Goal: Task Accomplishment & Management: Use online tool/utility

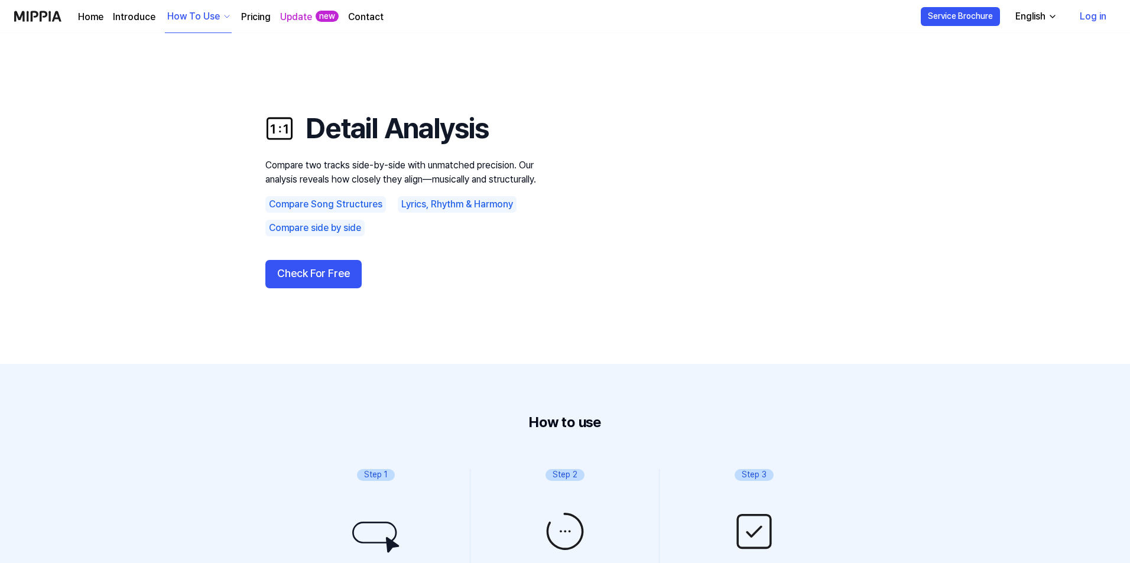
click at [326, 268] on button "Check For Free" at bounding box center [313, 274] width 96 height 28
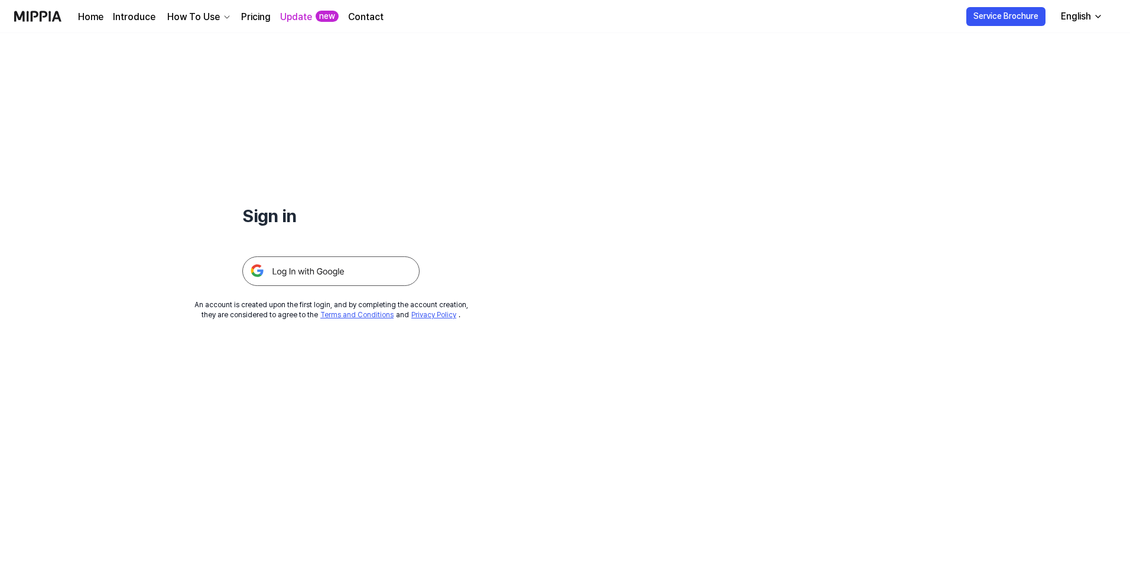
click at [329, 270] on img at bounding box center [330, 272] width 177 height 30
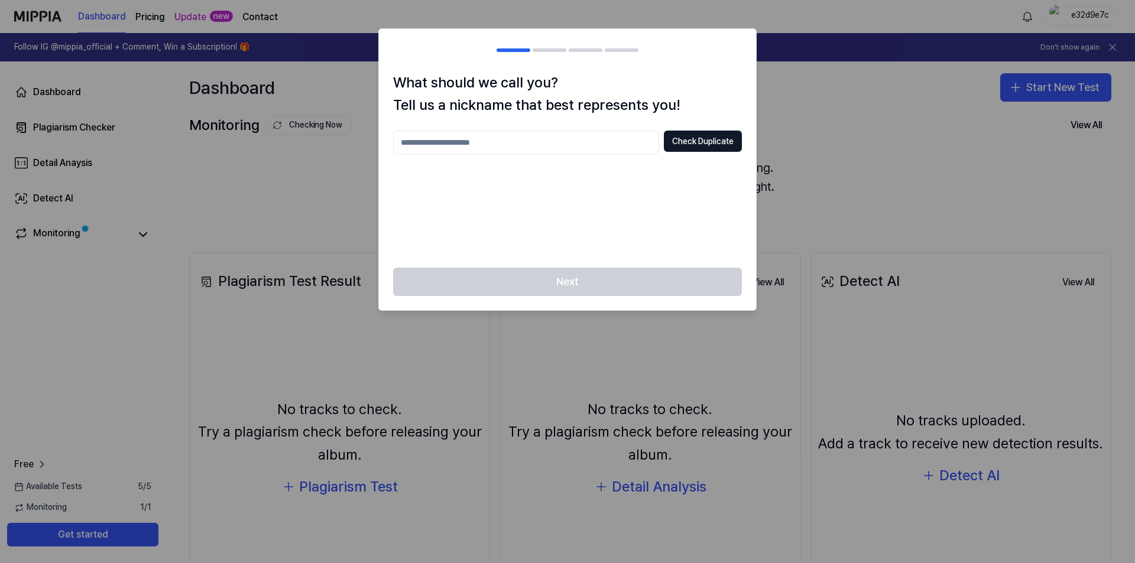
click at [594, 150] on input "text" at bounding box center [526, 143] width 266 height 24
type input "**"
click at [689, 144] on button "Check Duplicate" at bounding box center [703, 141] width 78 height 21
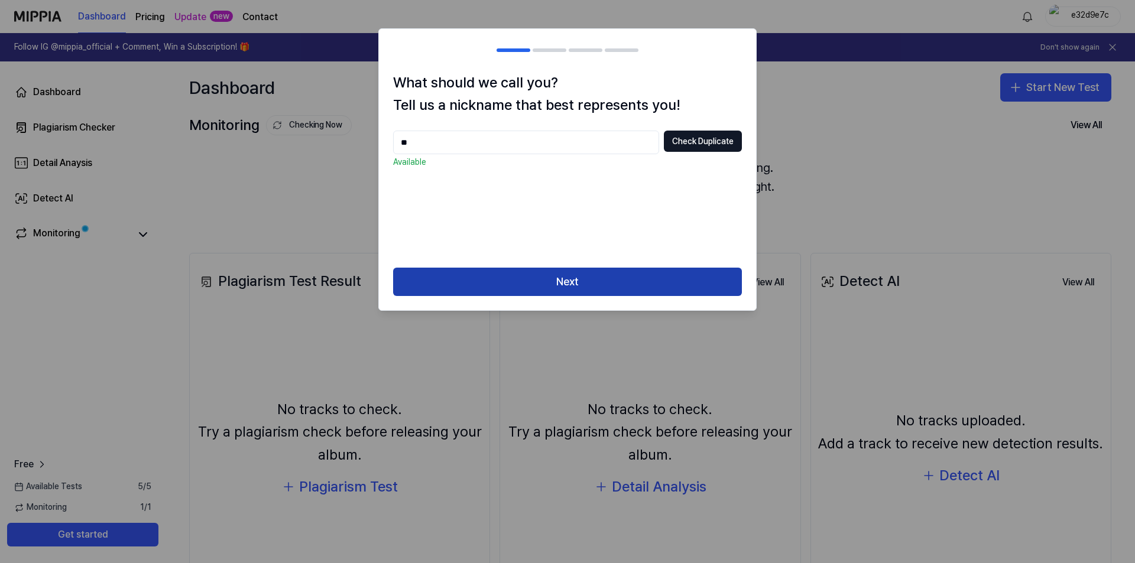
click at [607, 283] on button "Next" at bounding box center [567, 282] width 349 height 28
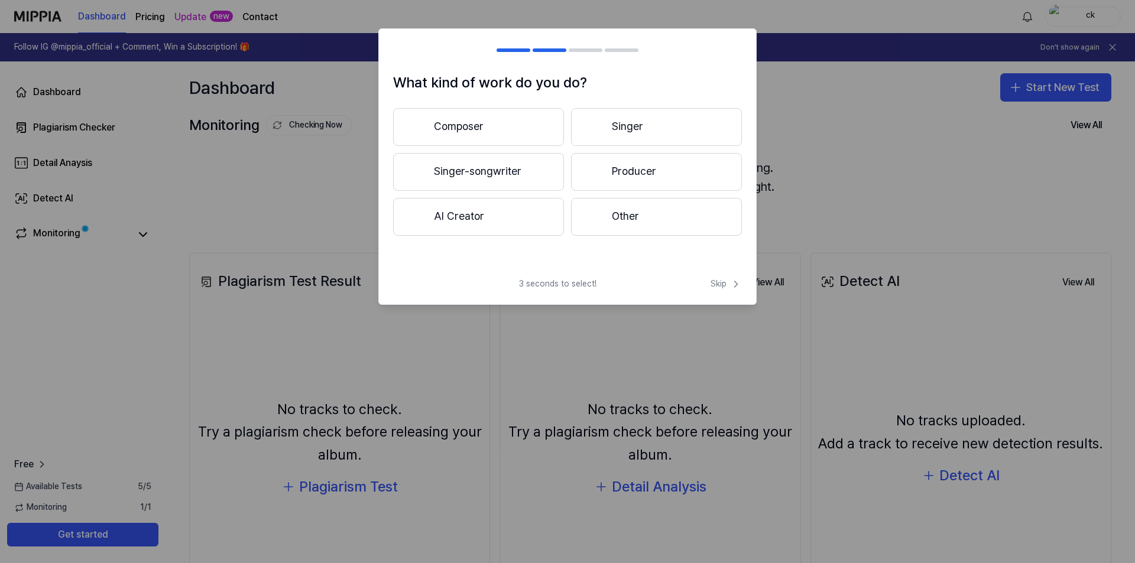
click at [487, 127] on button "Composer" at bounding box center [478, 127] width 171 height 38
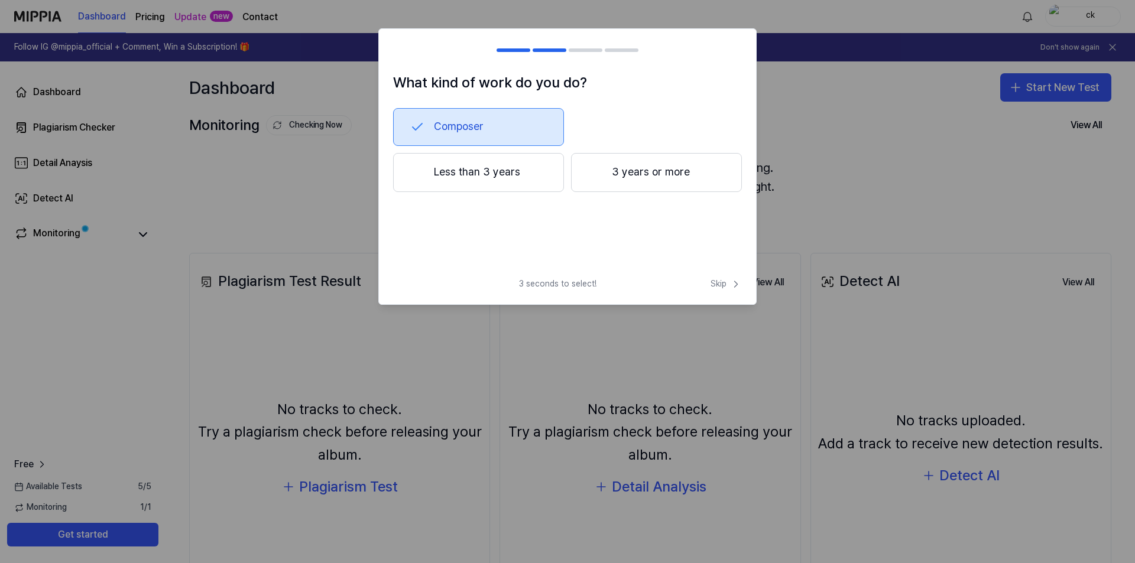
click at [506, 180] on button "Less than 3 years" at bounding box center [478, 172] width 171 height 39
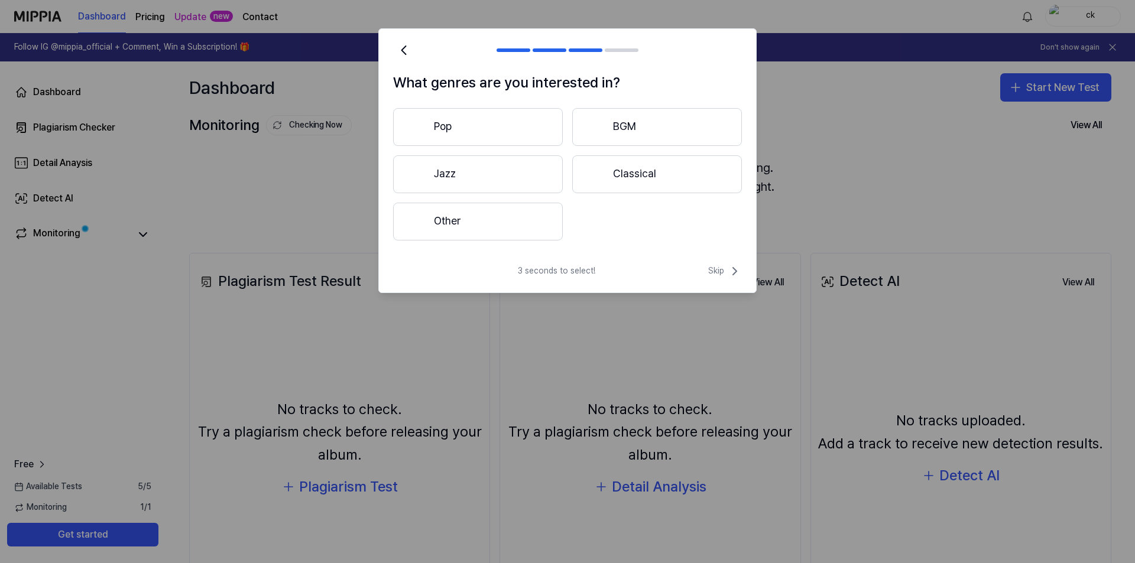
drag, startPoint x: 717, startPoint y: 273, endPoint x: 544, endPoint y: 244, distance: 175.6
click at [546, 244] on div "What genres are you interested in? Pop BGM Jazz Classical Other 3 seconds to se…" at bounding box center [567, 160] width 378 height 265
click at [517, 228] on button "Other" at bounding box center [478, 222] width 170 height 38
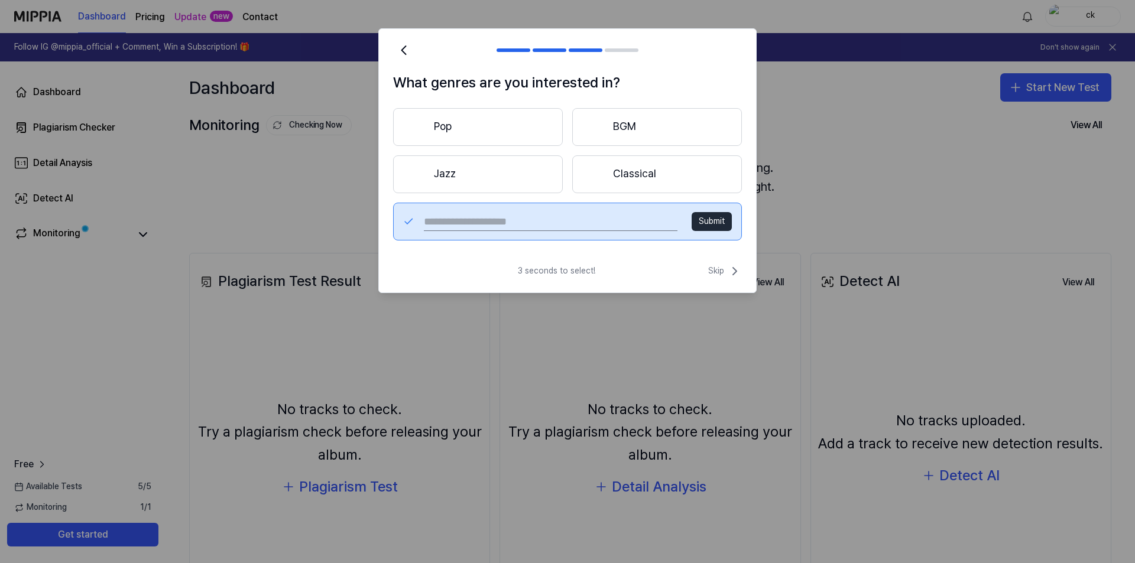
click at [442, 125] on button "Pop" at bounding box center [478, 127] width 170 height 38
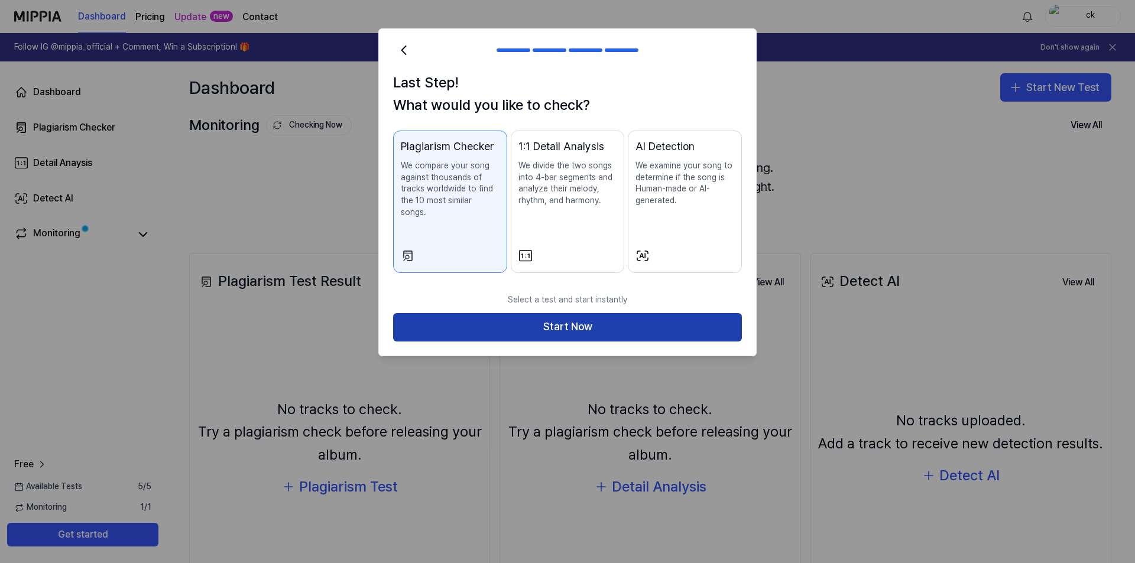
click at [555, 314] on button "Start Now" at bounding box center [567, 327] width 349 height 28
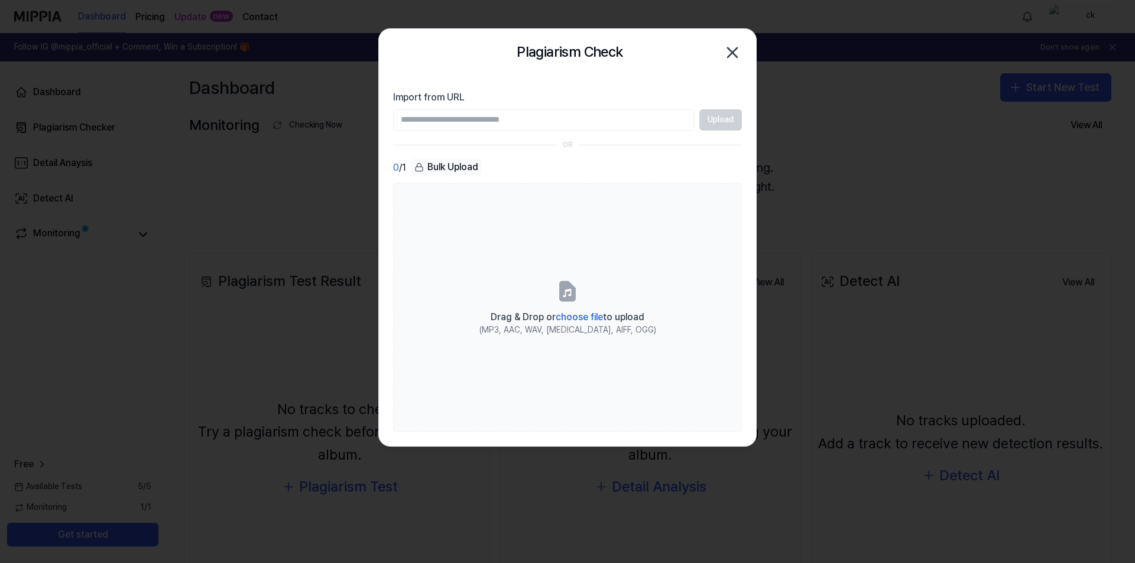
click at [621, 122] on input "Import from URL" at bounding box center [544, 119] width 302 height 21
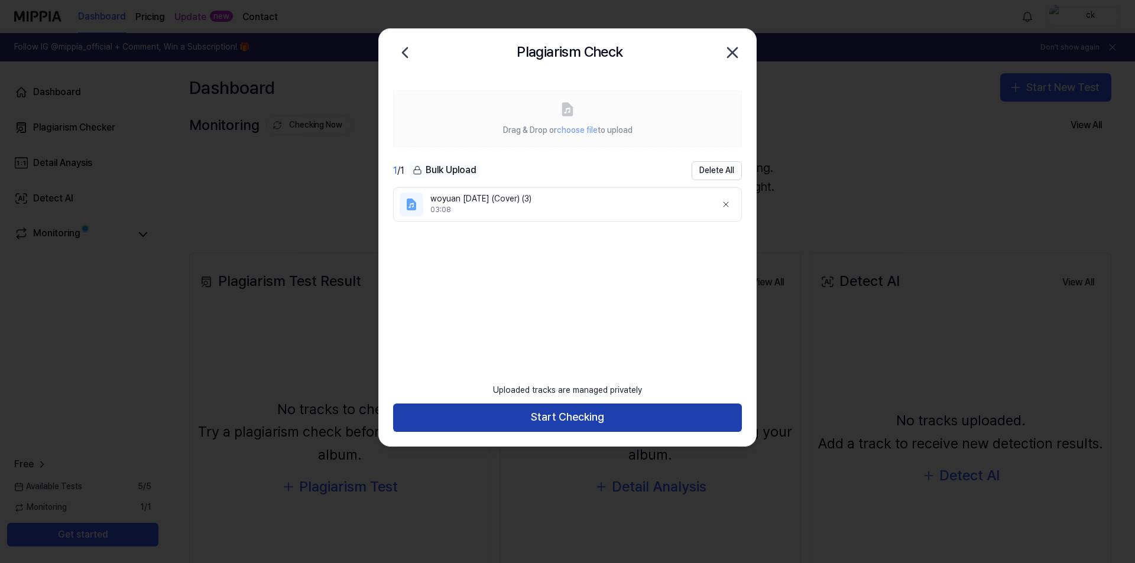
click at [604, 416] on button "Start Checking" at bounding box center [567, 418] width 349 height 28
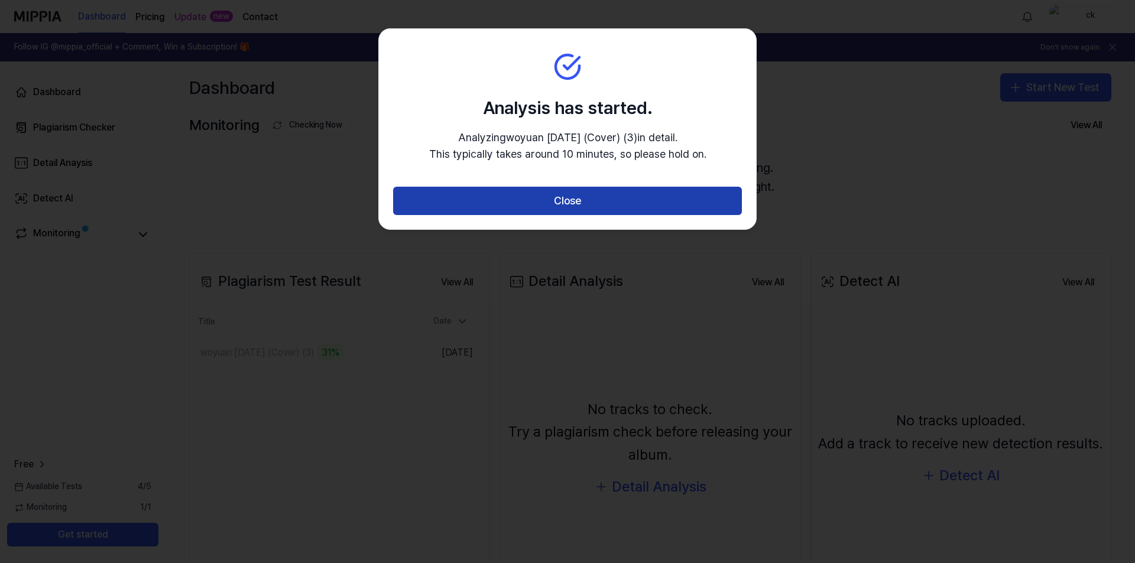
click at [414, 199] on button "Close" at bounding box center [567, 201] width 349 height 28
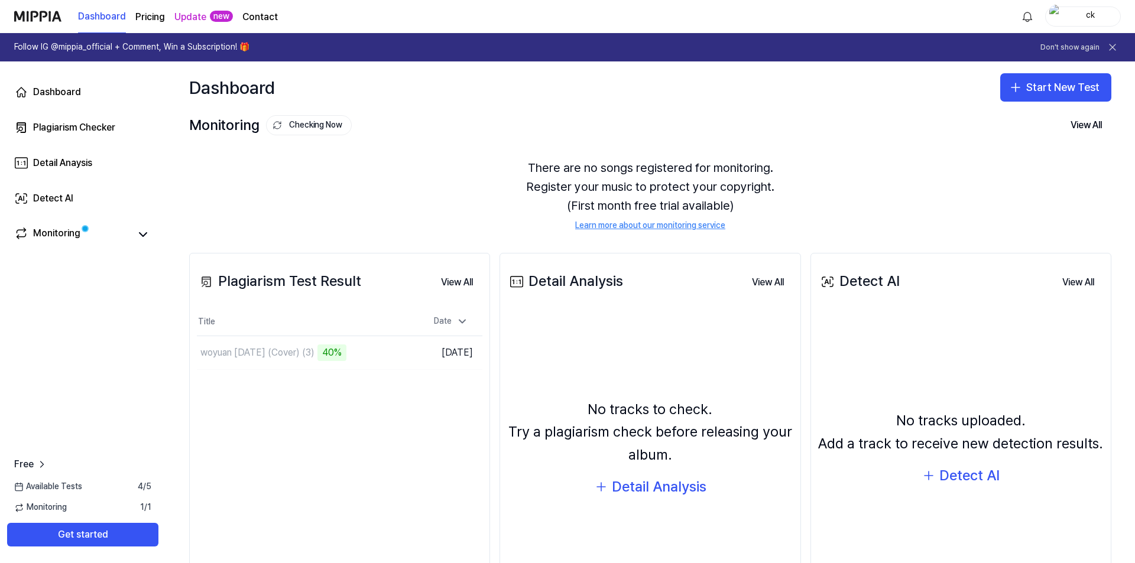
click at [231, 418] on div "Plagiarism Test Result View All Plagiarism Test Result Title Date woyuan [DATE]…" at bounding box center [339, 440] width 301 height 375
click at [208, 457] on div "Plagiarism Test Result View All Plagiarism Test Result Title Date woyuan [DATE]…" at bounding box center [339, 440] width 301 height 375
click at [364, 351] on button "Go to Results" at bounding box center [379, 353] width 63 height 19
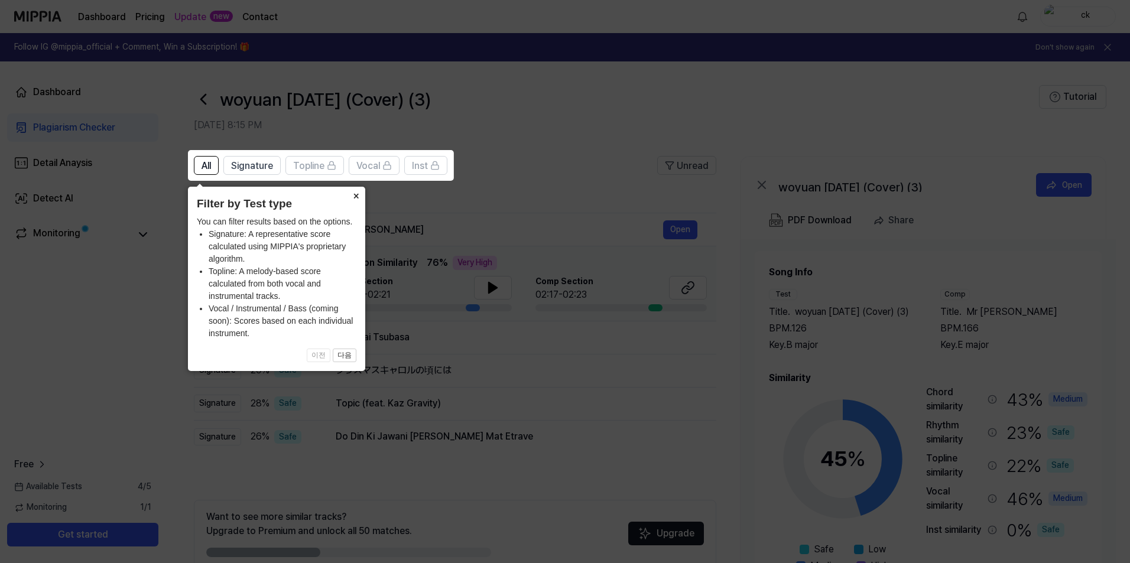
click at [354, 193] on button "×" at bounding box center [355, 195] width 19 height 17
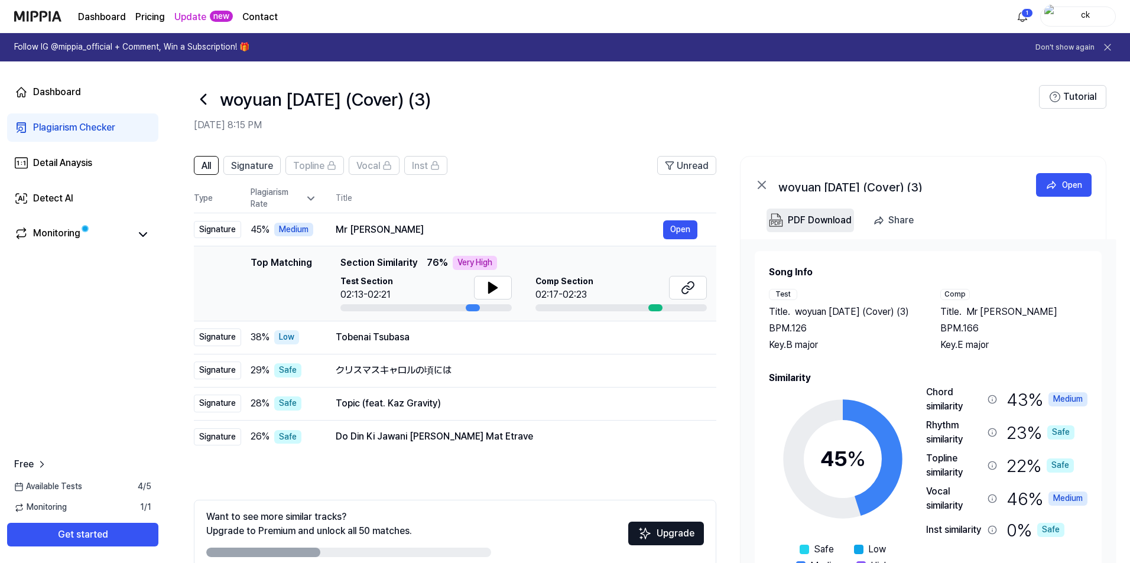
click at [825, 222] on div "PDF Download" at bounding box center [820, 220] width 64 height 15
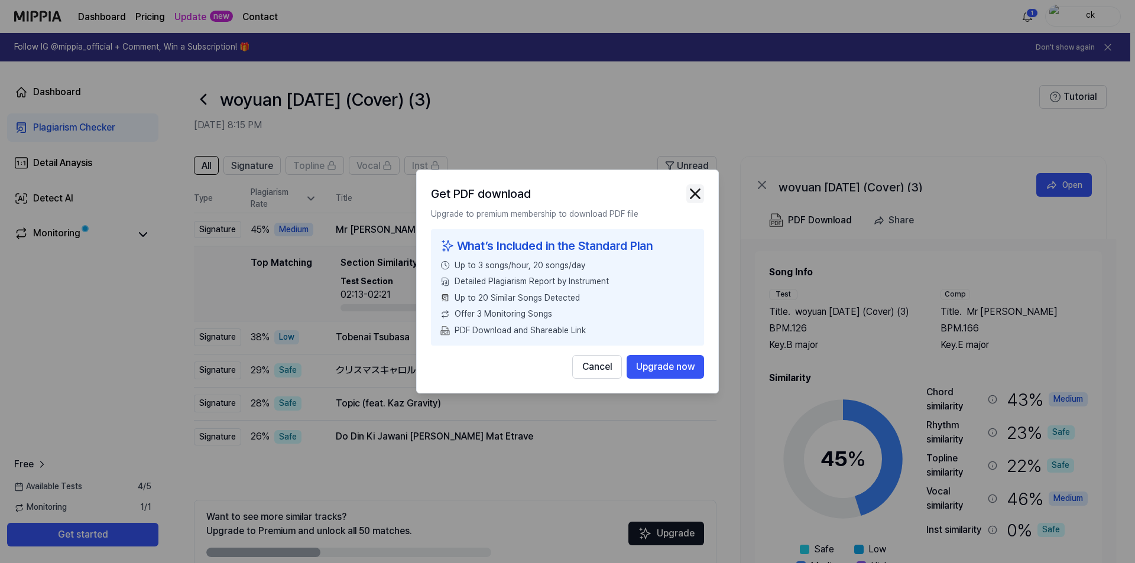
click at [699, 189] on img "button" at bounding box center [695, 194] width 18 height 18
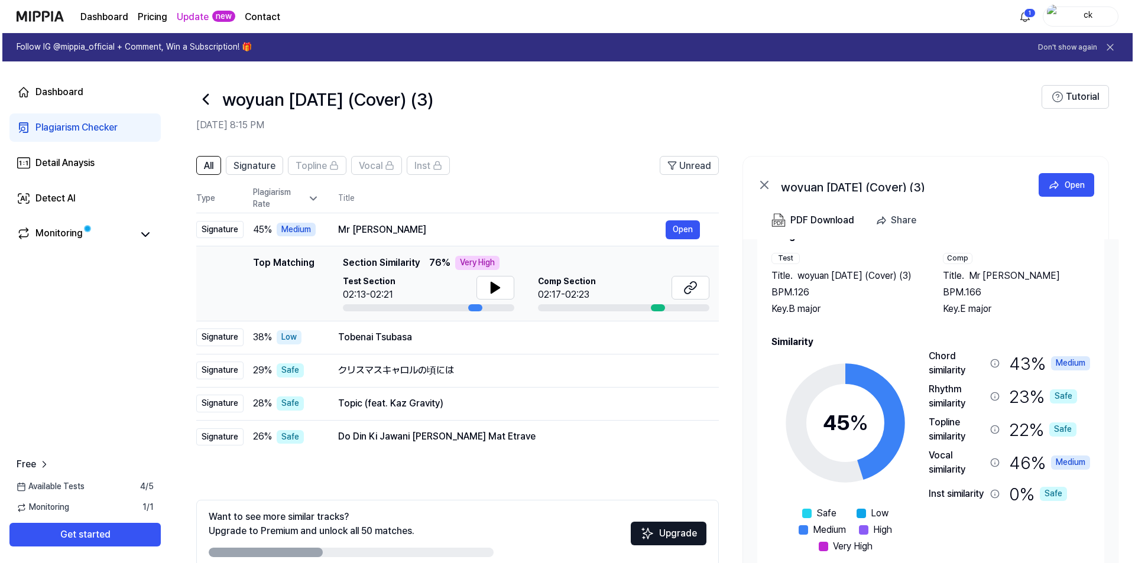
scroll to position [50, 0]
click at [497, 289] on icon at bounding box center [493, 288] width 14 height 14
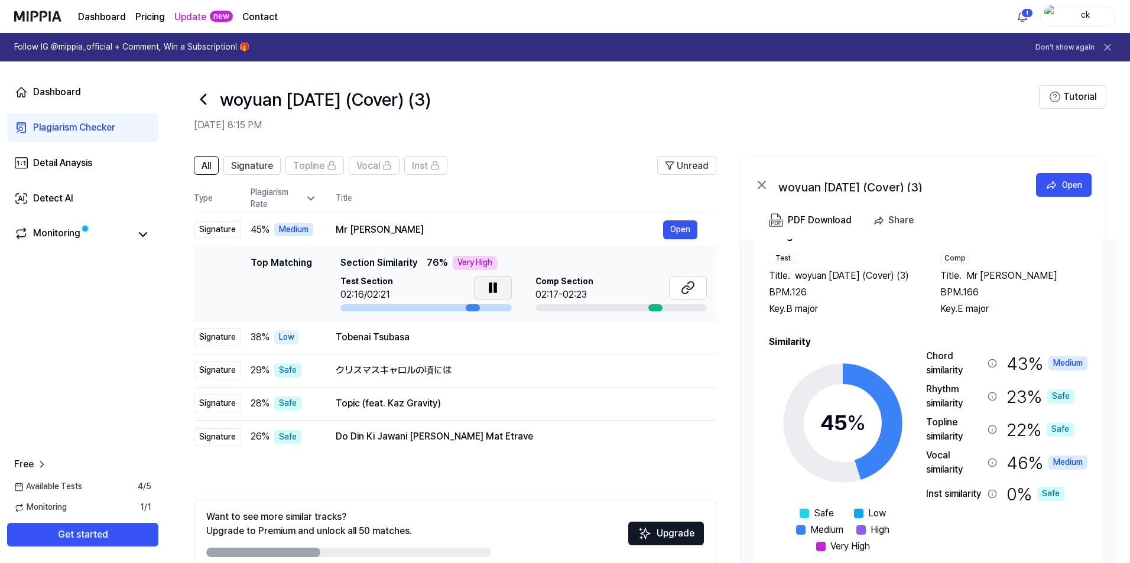
click at [497, 289] on icon at bounding box center [493, 288] width 14 height 14
drag, startPoint x: 419, startPoint y: 228, endPoint x: 349, endPoint y: 232, distance: 69.3
click at [349, 232] on div "Mr [PERSON_NAME]" at bounding box center [500, 230] width 328 height 14
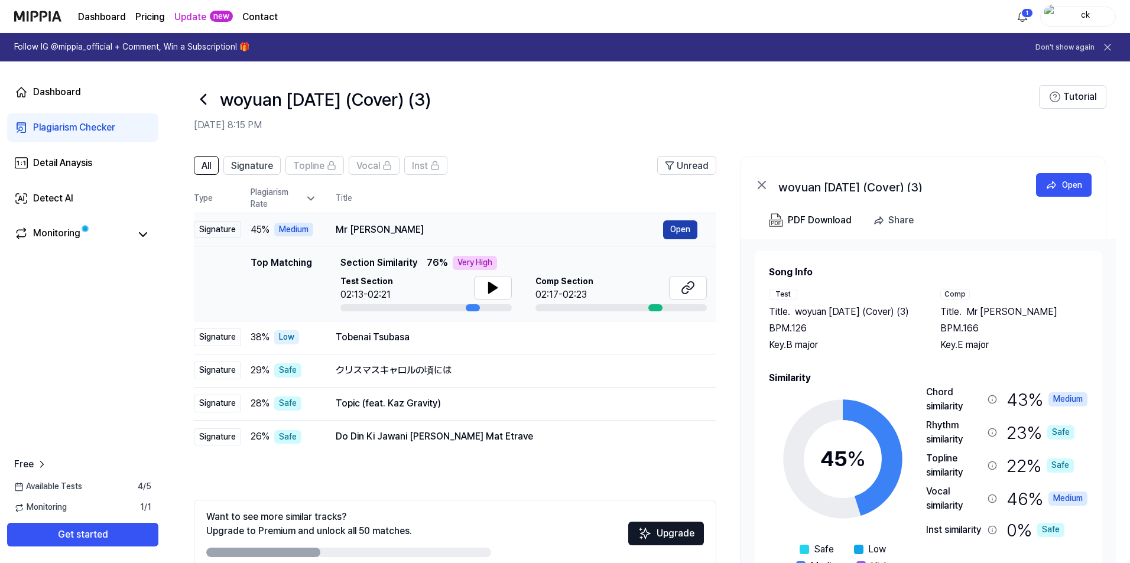
click at [670, 228] on button "Open" at bounding box center [680, 230] width 34 height 19
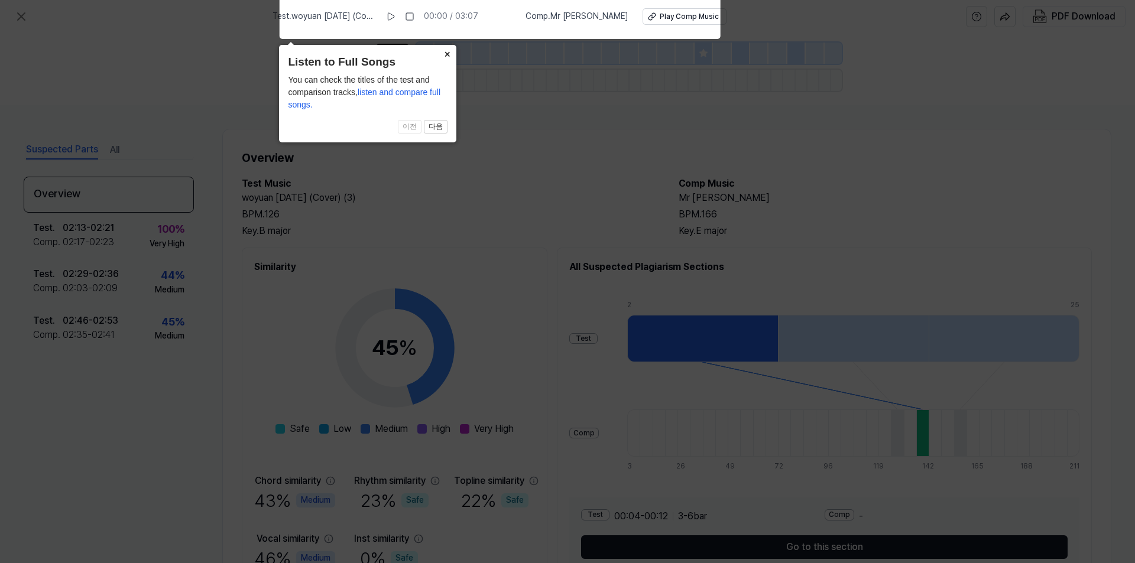
click at [442, 51] on button "×" at bounding box center [447, 53] width 19 height 17
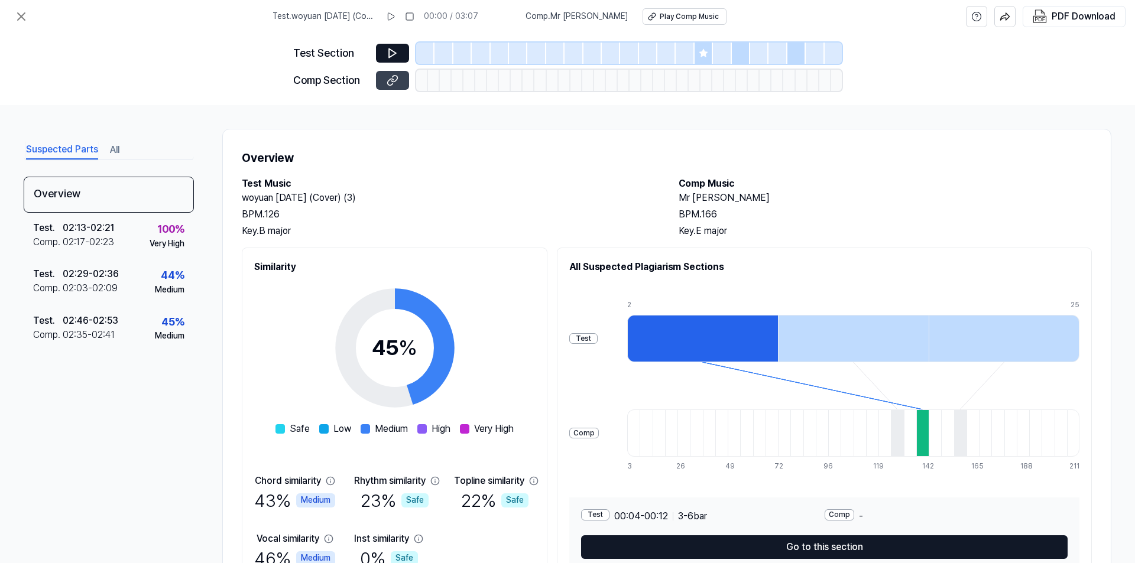
click at [394, 79] on icon at bounding box center [393, 80] width 12 height 12
click at [18, 17] on icon at bounding box center [21, 16] width 14 height 14
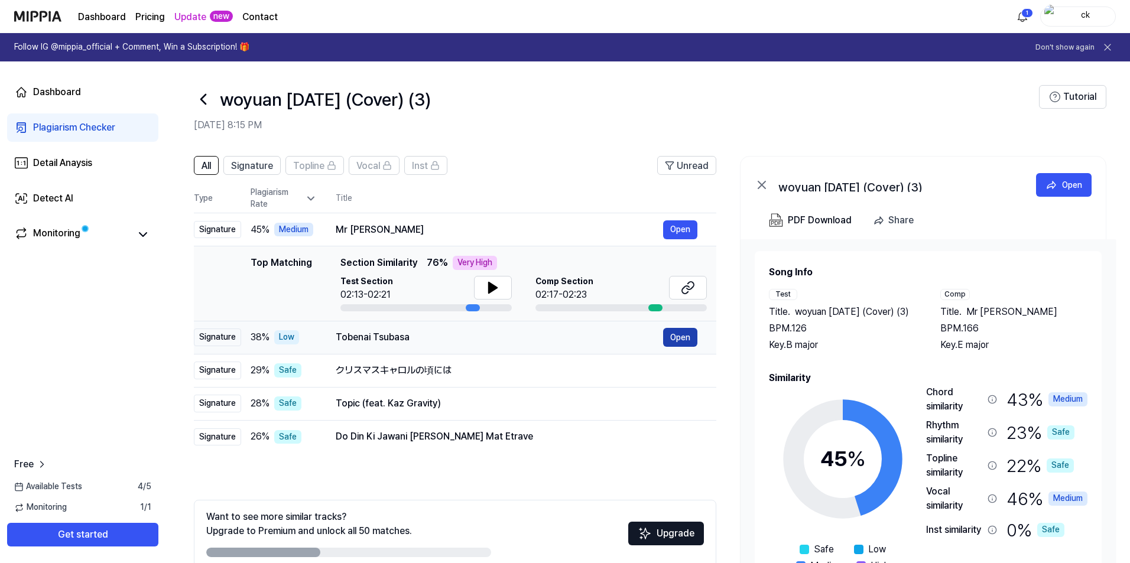
click at [678, 336] on button "Open" at bounding box center [680, 337] width 34 height 19
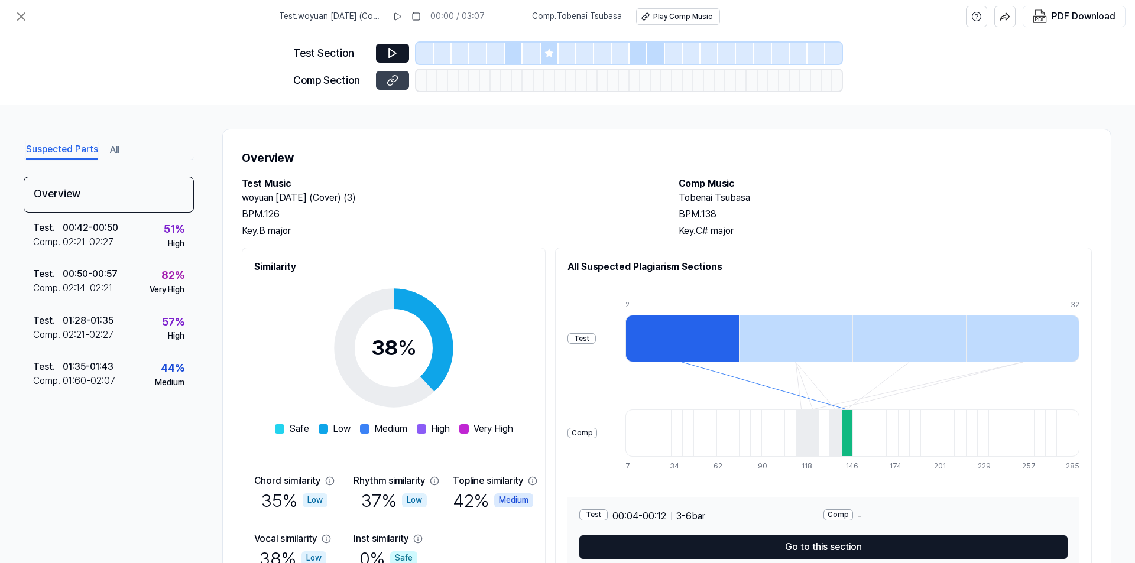
click at [391, 79] on icon at bounding box center [393, 80] width 12 height 12
click at [17, 11] on icon at bounding box center [21, 16] width 14 height 14
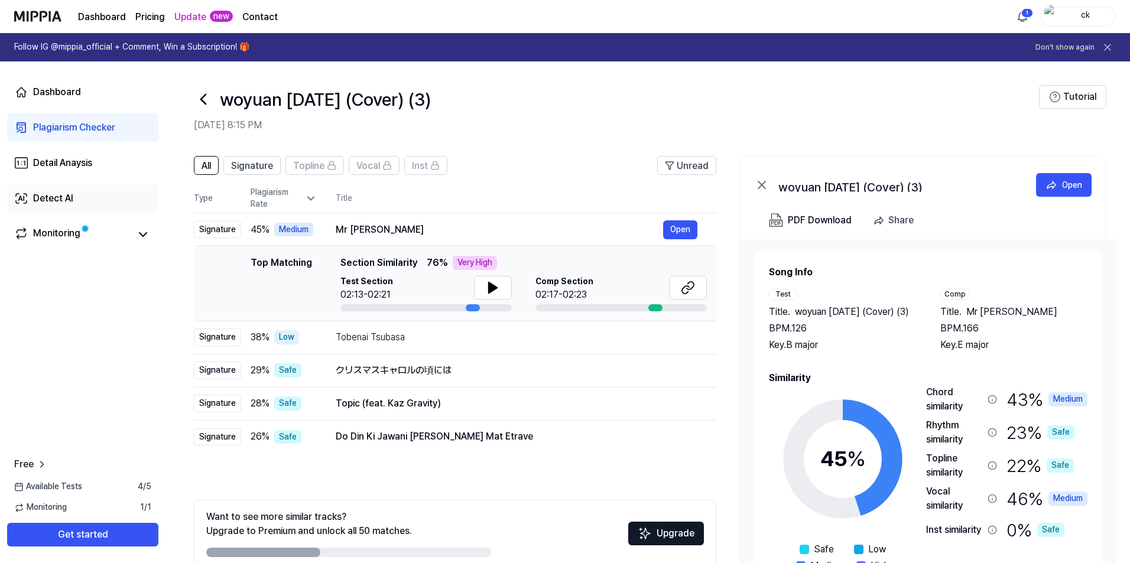
click at [67, 196] on div "Detect AI" at bounding box center [53, 199] width 40 height 14
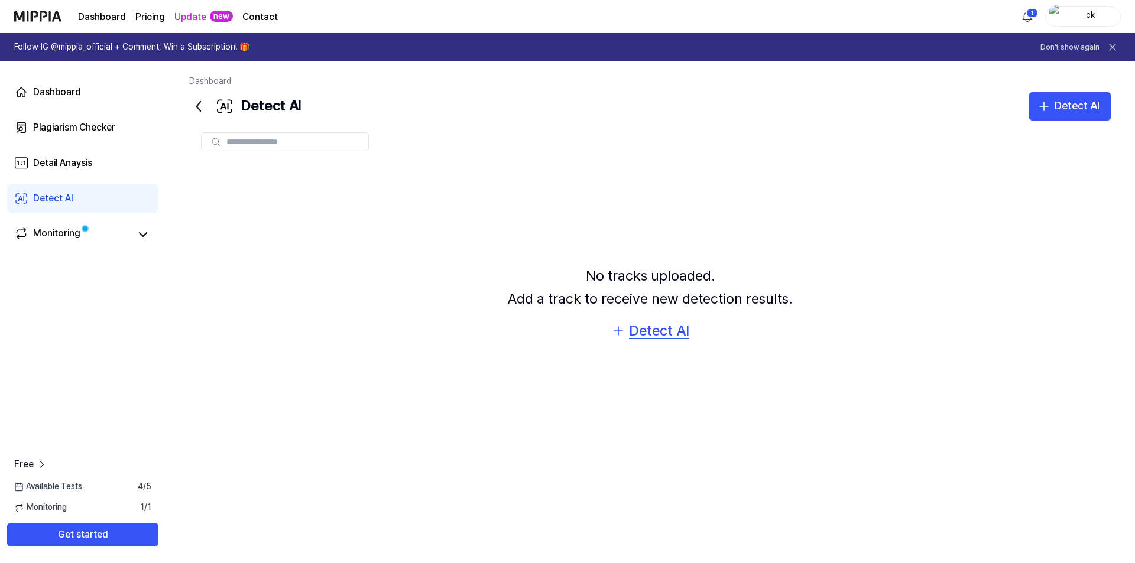
click at [645, 338] on div "Detect AI" at bounding box center [659, 331] width 60 height 22
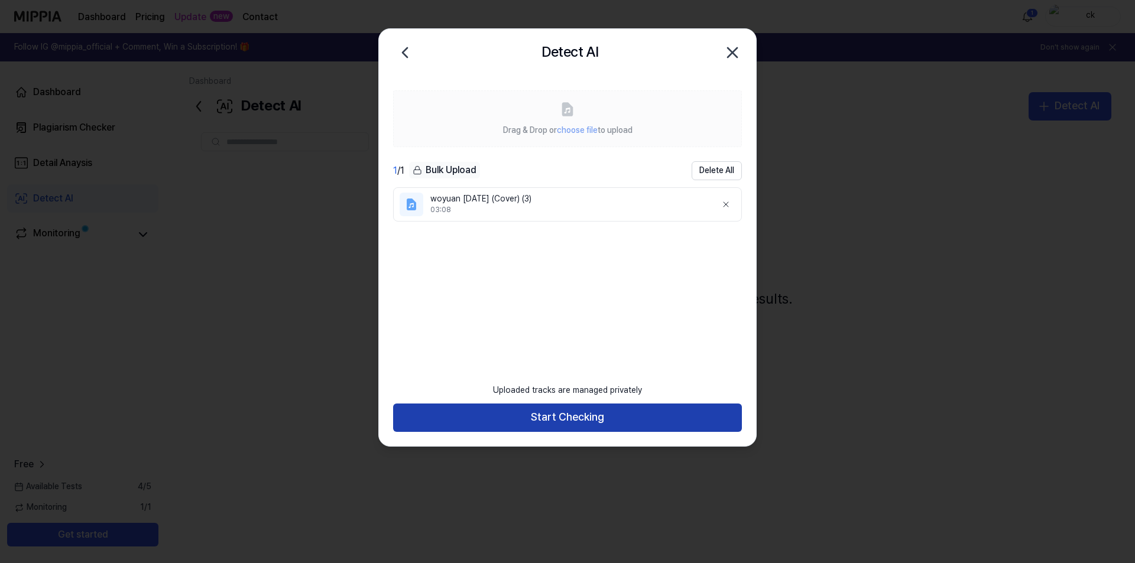
click at [559, 416] on button "Start Checking" at bounding box center [567, 418] width 349 height 28
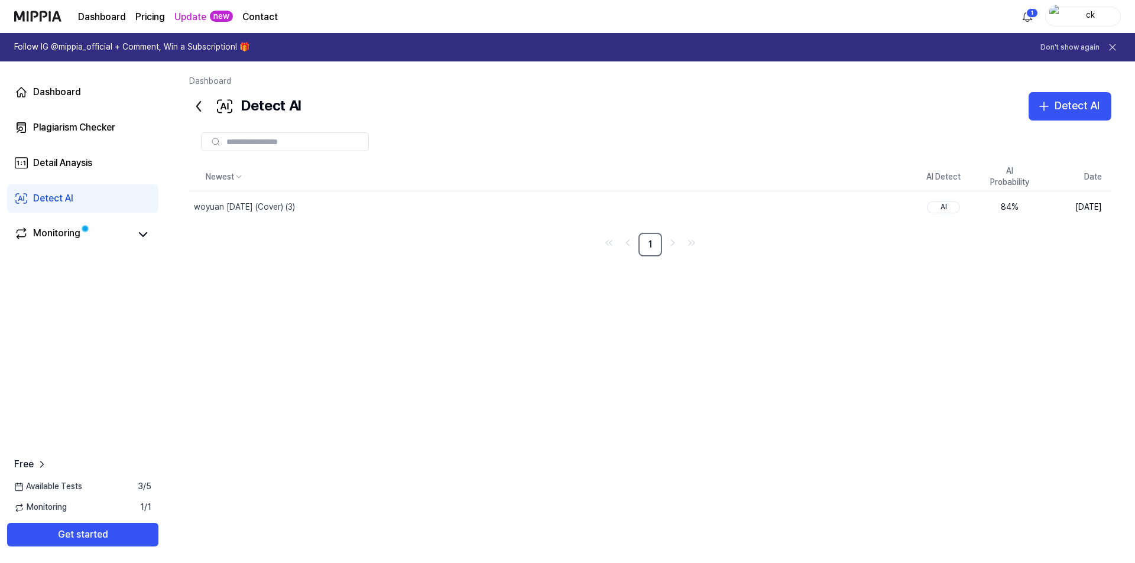
click at [395, 401] on div "Newest AI Detect AI Probability Date woyuan [DATE] (Cover) (3) Delete AI 84 % […" at bounding box center [650, 346] width 922 height 366
click at [1009, 206] on div "84 %" at bounding box center [1009, 208] width 47 height 12
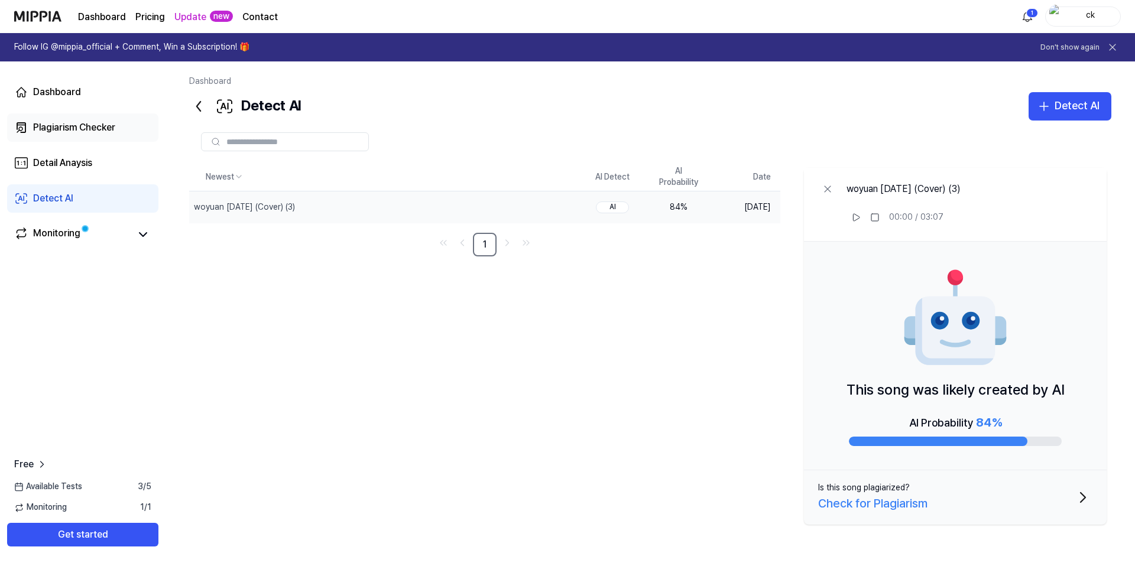
click at [109, 128] on div "Plagiarism Checker" at bounding box center [74, 128] width 82 height 14
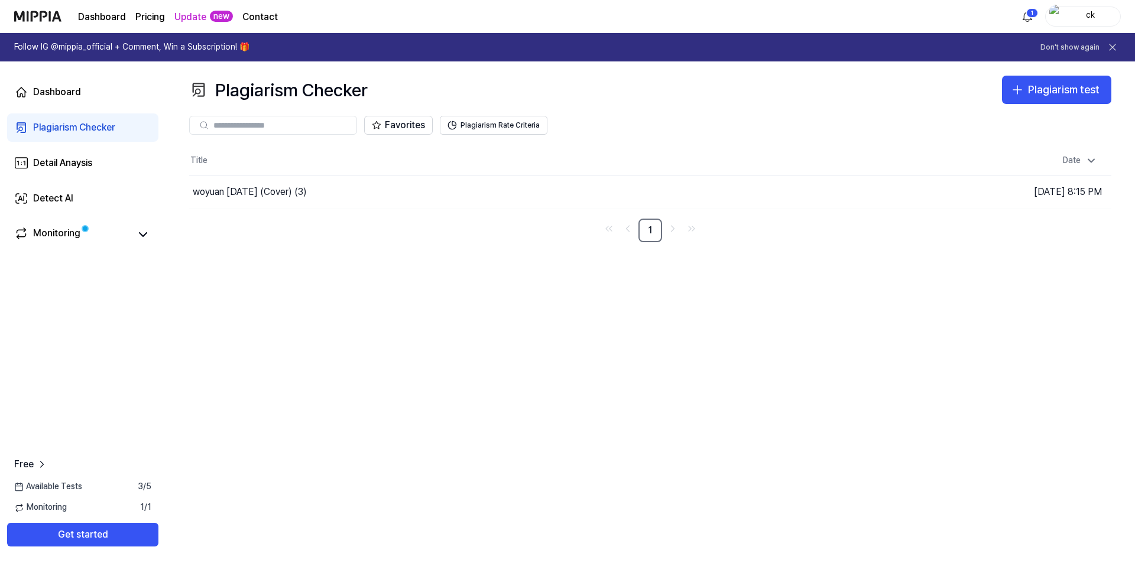
click at [109, 128] on div "Plagiarism Checker" at bounding box center [74, 128] width 82 height 14
click at [783, 192] on button "Go to Results" at bounding box center [797, 192] width 63 height 19
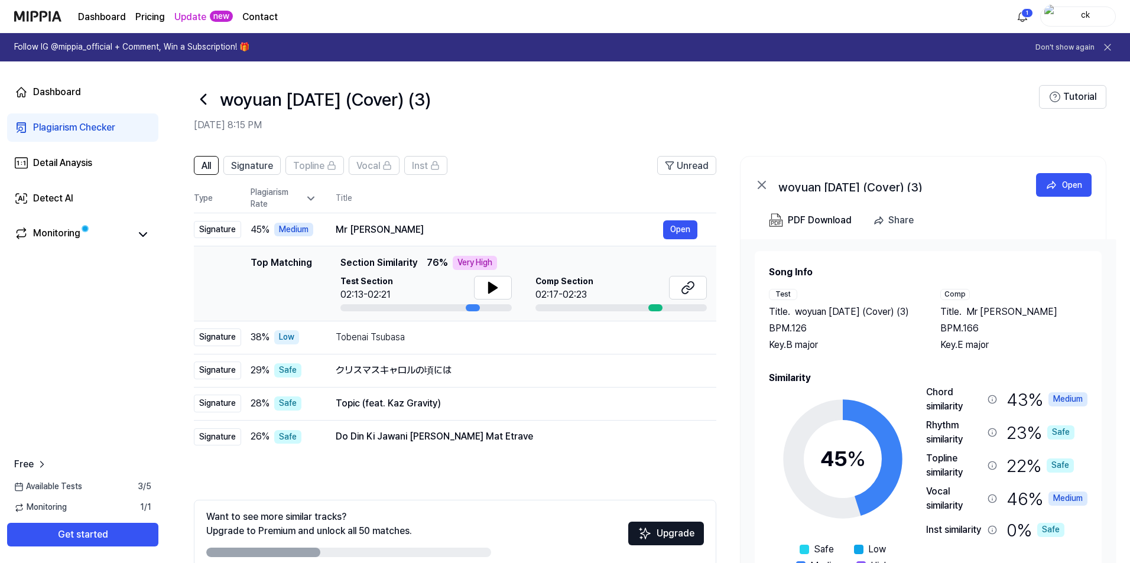
click at [231, 478] on div "All Signature Topline Vocal Inst Unread All Signature Topline Vocal Inst Type P…" at bounding box center [455, 378] width 523 height 445
click at [685, 284] on icon at bounding box center [688, 288] width 14 height 14
click at [492, 288] on icon at bounding box center [493, 288] width 8 height 11
click at [71, 199] on div "Detect AI" at bounding box center [53, 199] width 40 height 14
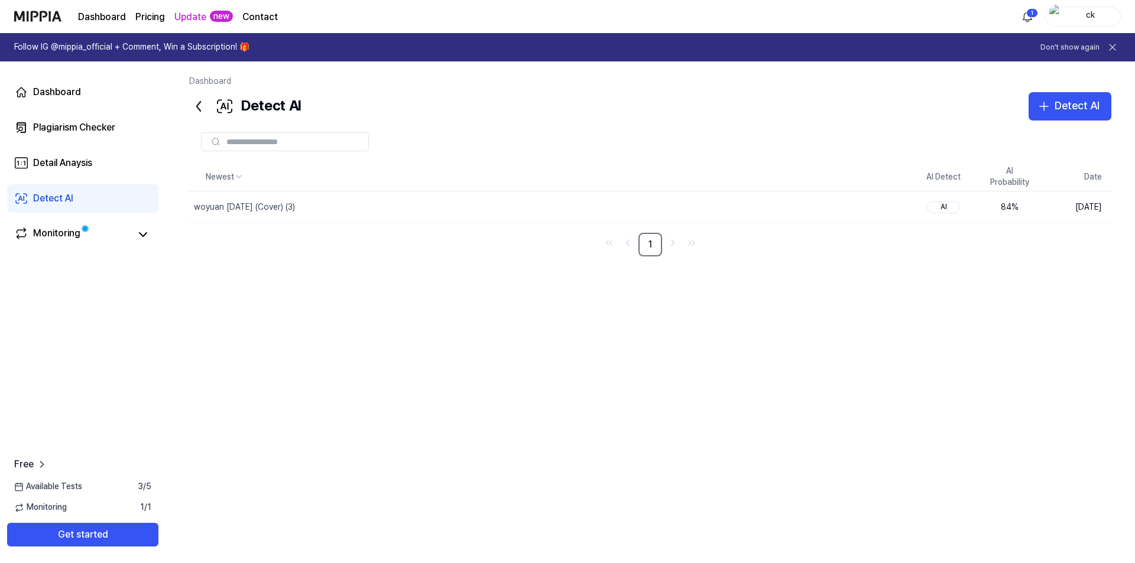
click at [72, 196] on div "Detect AI" at bounding box center [53, 199] width 40 height 14
click at [284, 142] on input "text" at bounding box center [293, 142] width 135 height 11
click at [1003, 418] on div "Newest AI Detect AI Probability Date woyuan [DATE] (Cover) (3) Delete AI 84 % […" at bounding box center [650, 346] width 922 height 366
click at [1074, 106] on div "Detect AI" at bounding box center [1077, 106] width 45 height 17
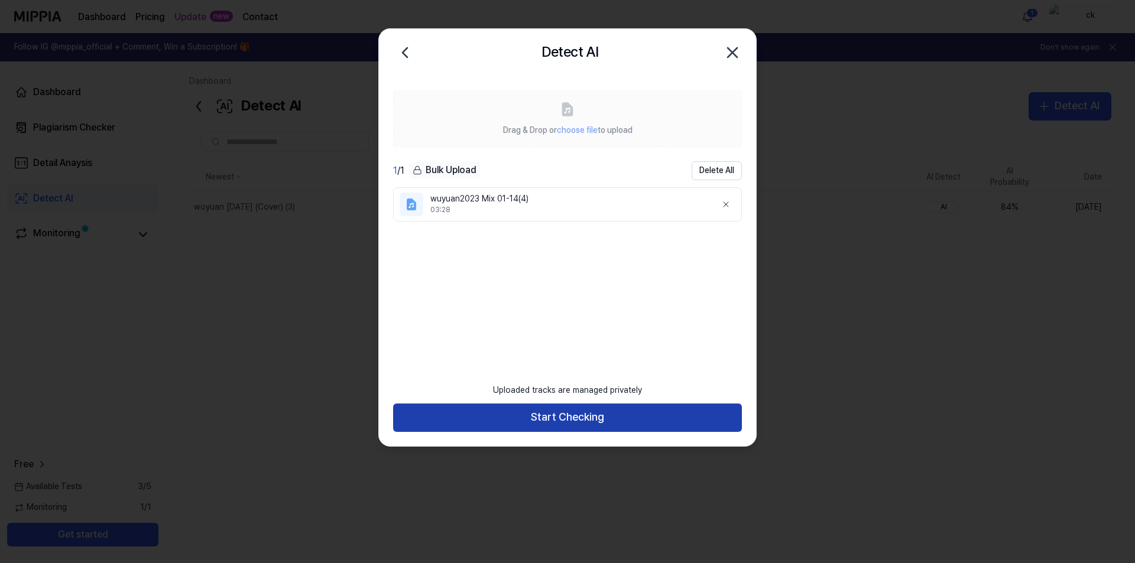
click at [535, 420] on button "Start Checking" at bounding box center [567, 418] width 349 height 28
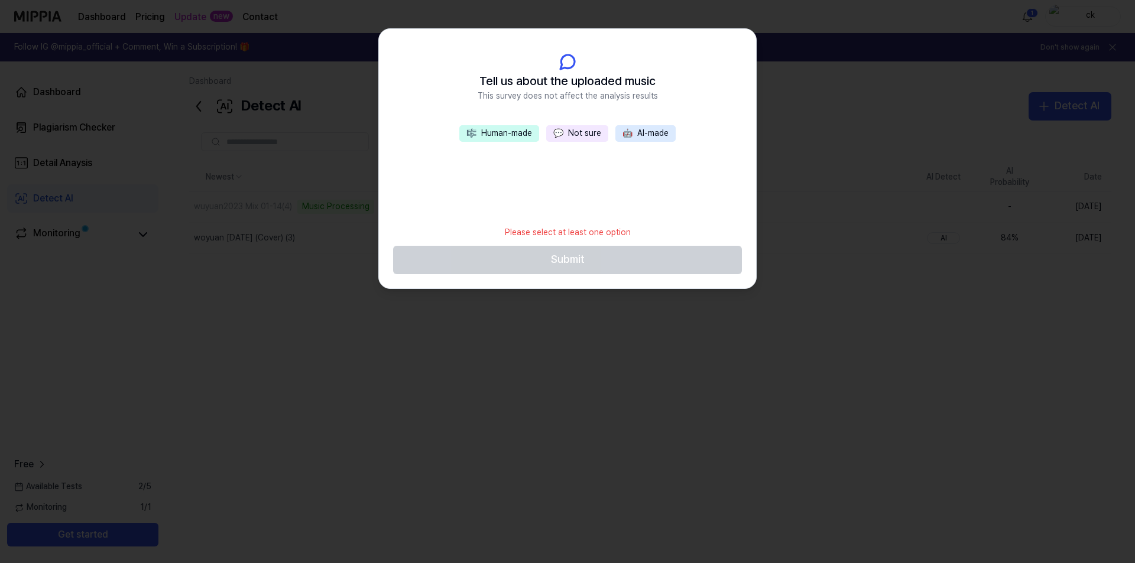
click at [520, 132] on button "🎼 Human-made" at bounding box center [499, 133] width 80 height 17
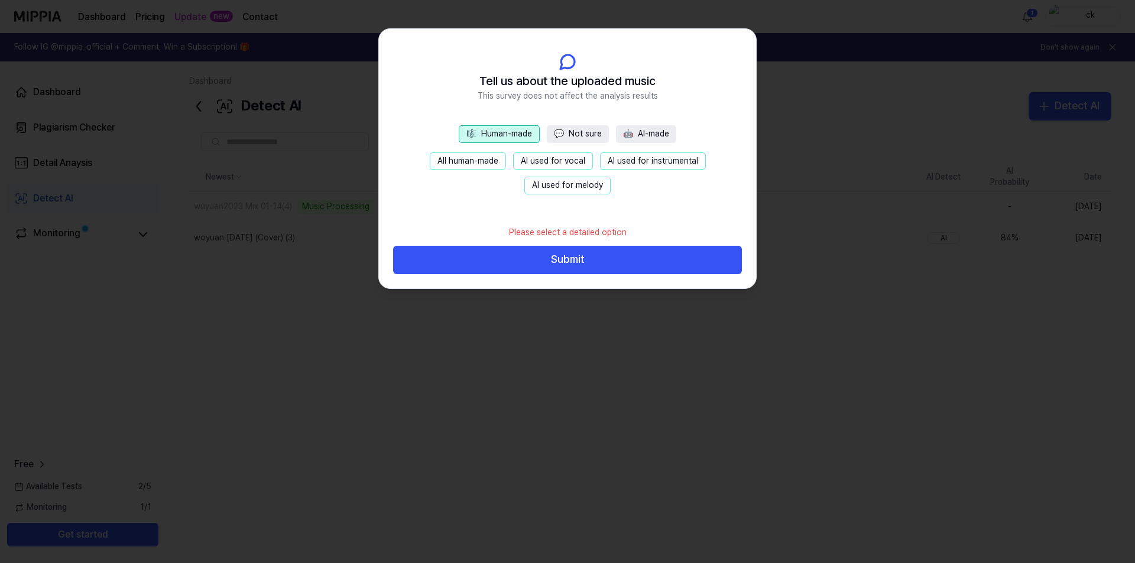
click at [481, 163] on button "All human-made" at bounding box center [468, 162] width 76 height 18
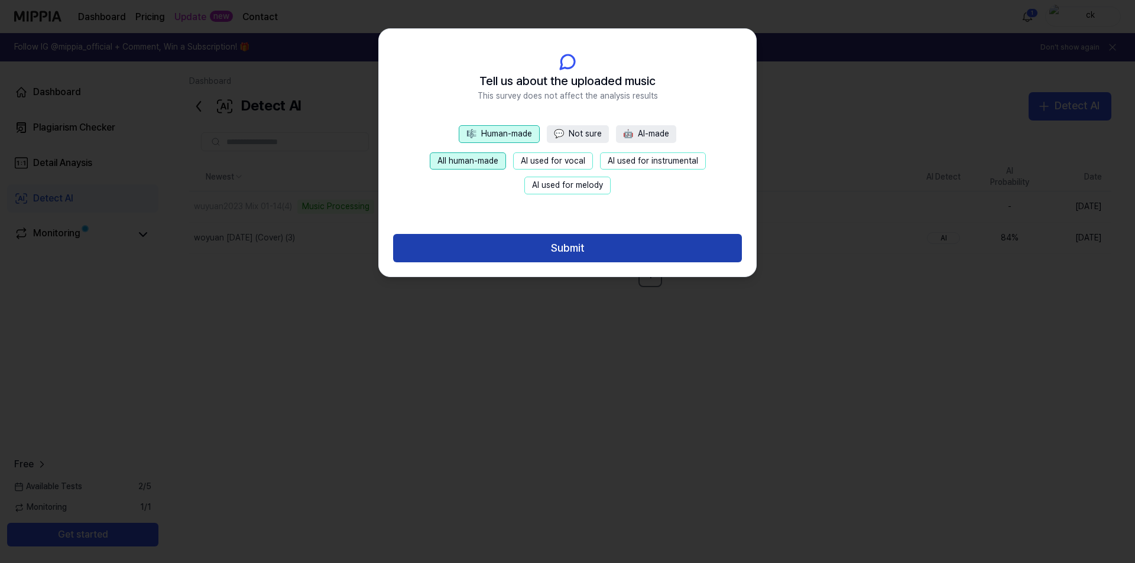
click at [543, 246] on button "Submit" at bounding box center [567, 248] width 349 height 28
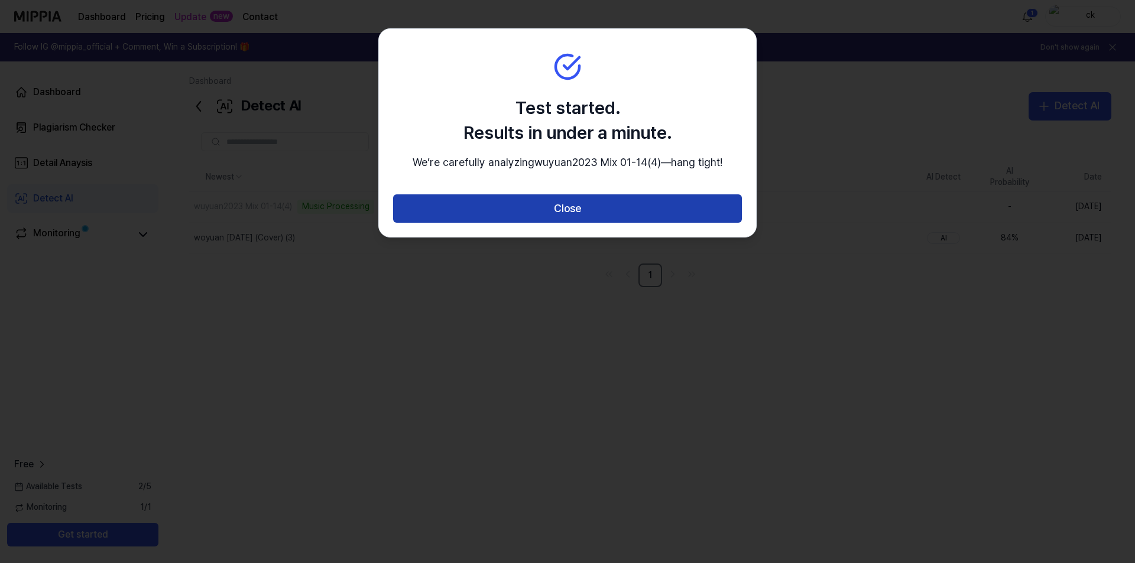
click at [558, 222] on button "Close" at bounding box center [567, 209] width 349 height 28
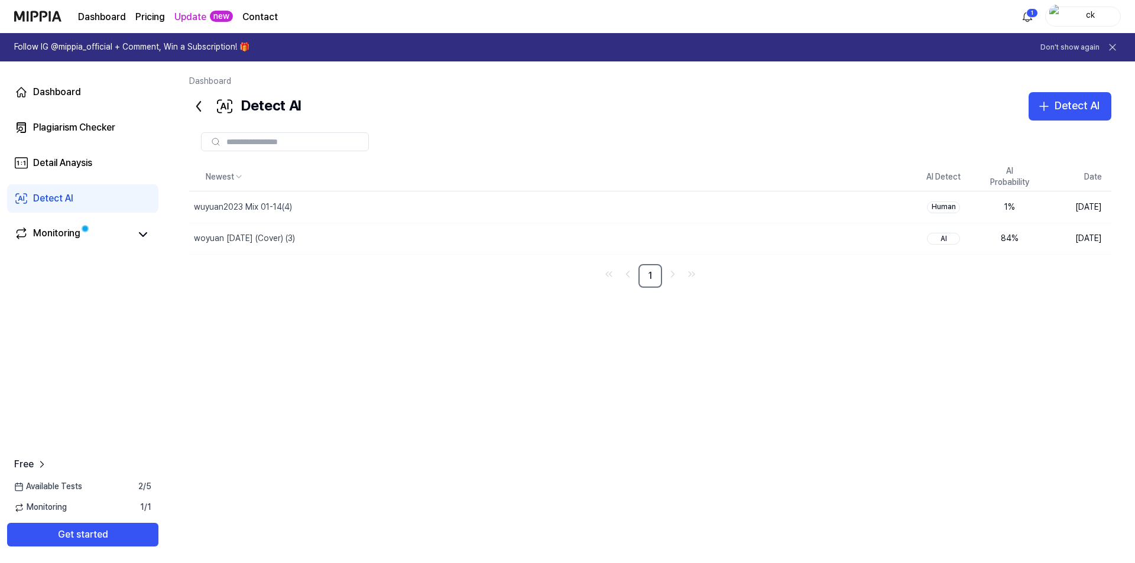
click at [210, 440] on div "Newest AI Detect AI Probability Date wuyuan2023 Mix 01-14(4) Delete Human 1 % […" at bounding box center [650, 346] width 922 height 366
click at [223, 448] on div "Newest AI Detect AI Probability Date wuyuan2023 Mix 01-14(4) Delete Human 1 % […" at bounding box center [650, 346] width 922 height 366
